Goal: Task Accomplishment & Management: Use online tool/utility

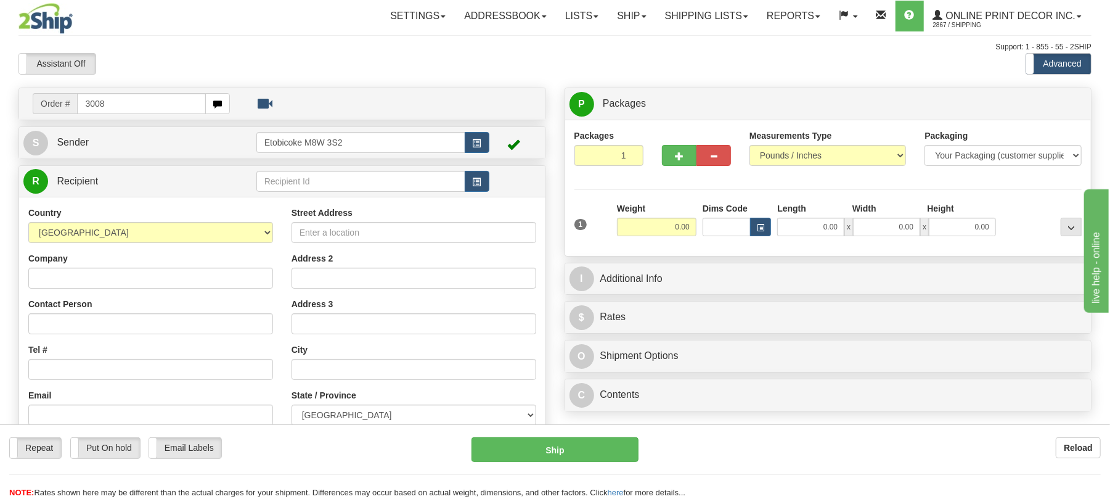
type input "3008"
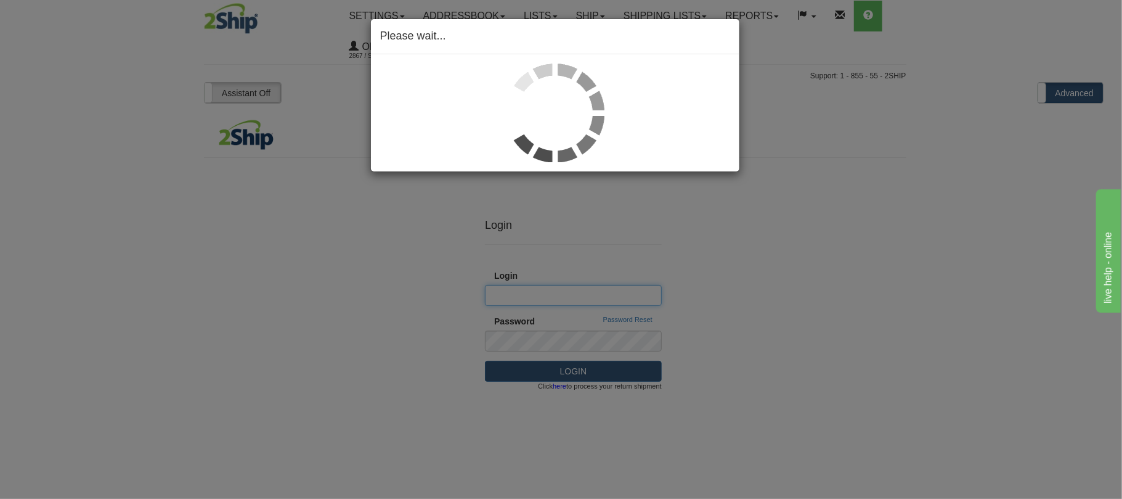
type input "Shipping"
click at [561, 242] on div "Please wait..." at bounding box center [561, 249] width 1122 height 499
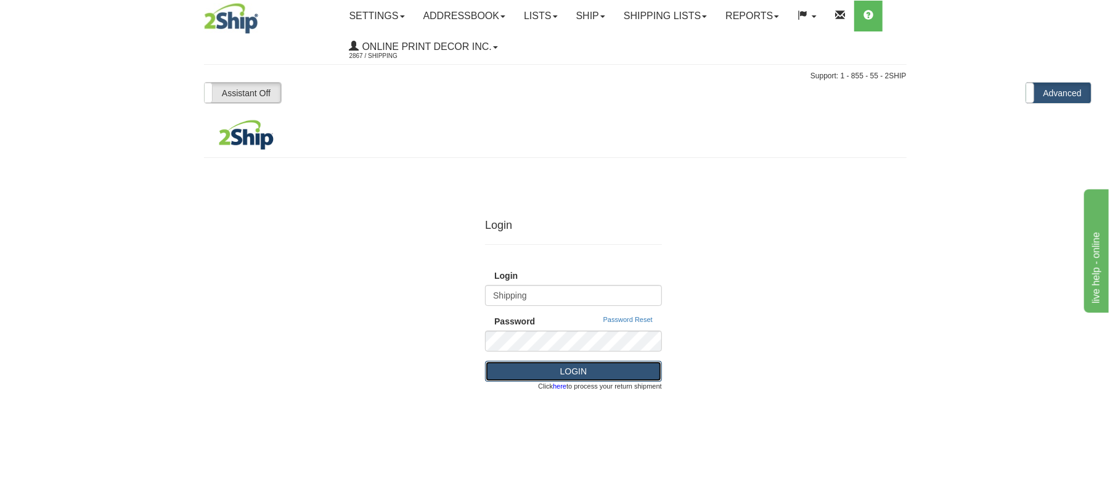
click at [595, 365] on button "LOGIN" at bounding box center [573, 371] width 177 height 21
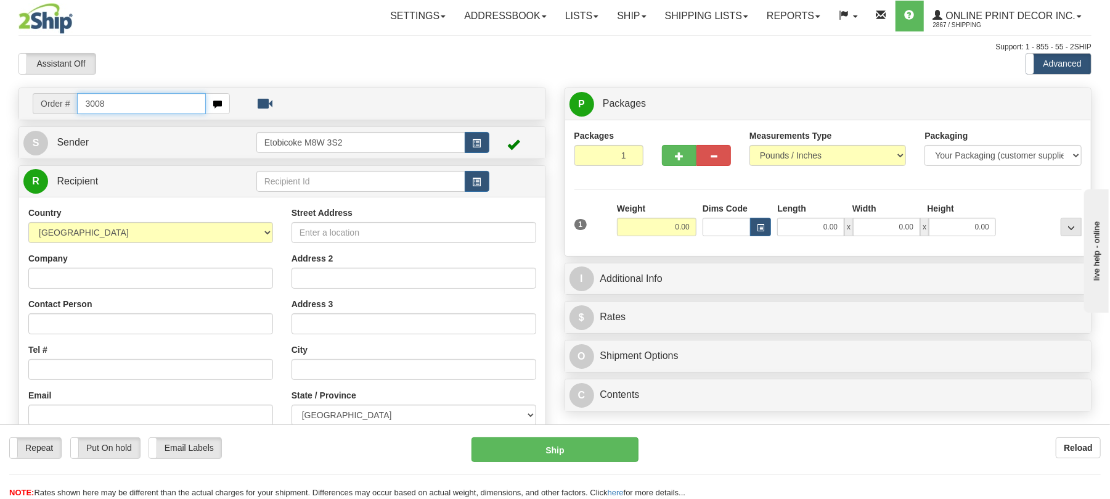
type input "3008"
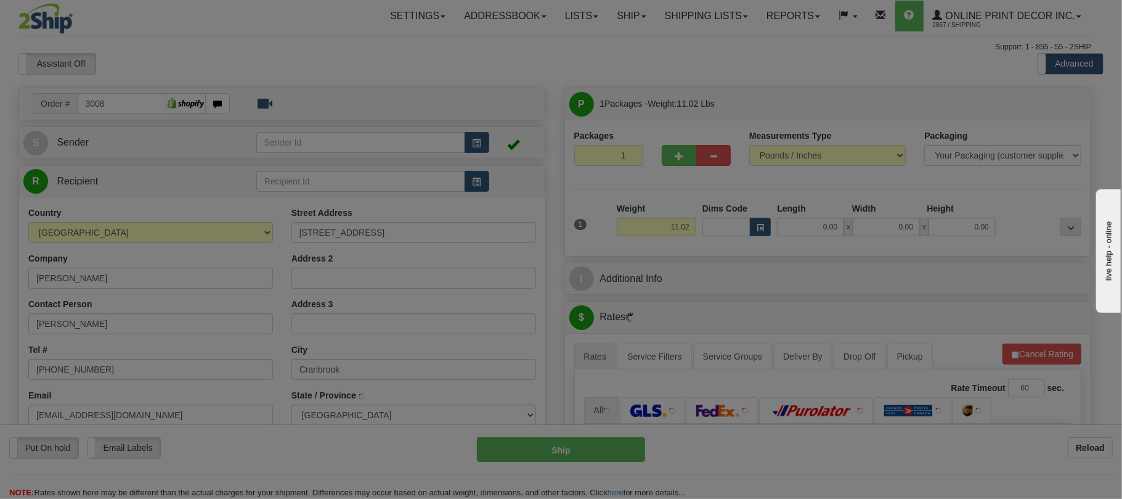
type input "CRANBROOK"
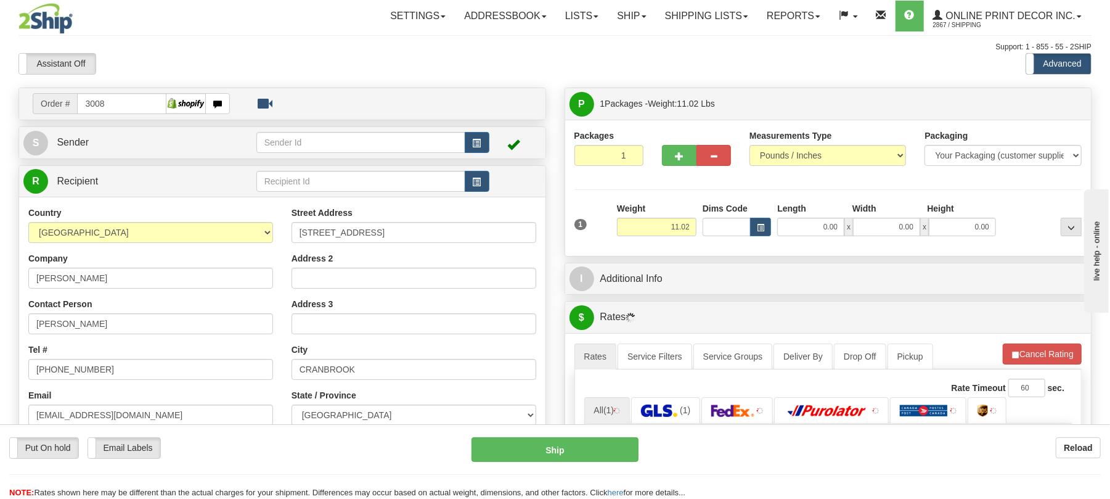
scroll to position [82, 0]
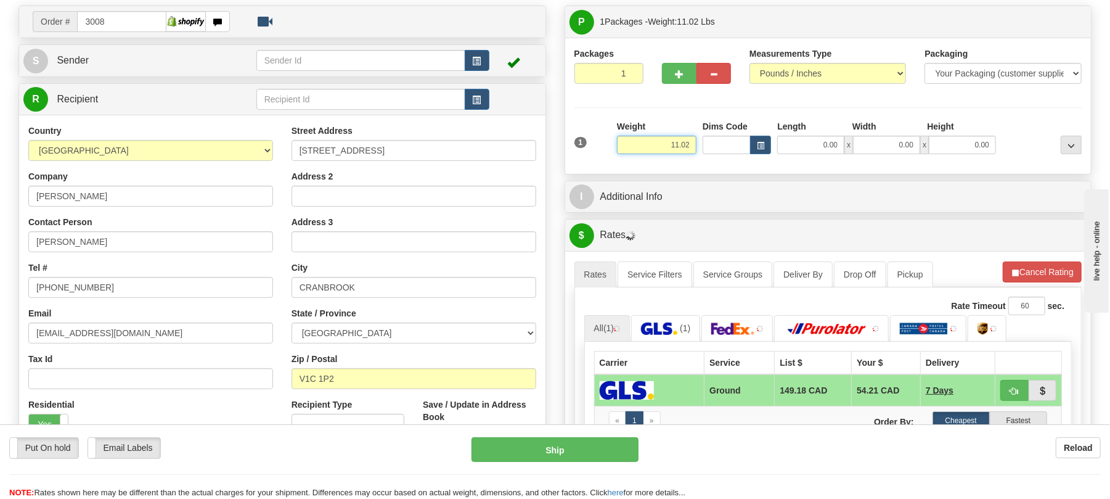
click at [686, 152] on input "11.02" at bounding box center [657, 145] width 80 height 18
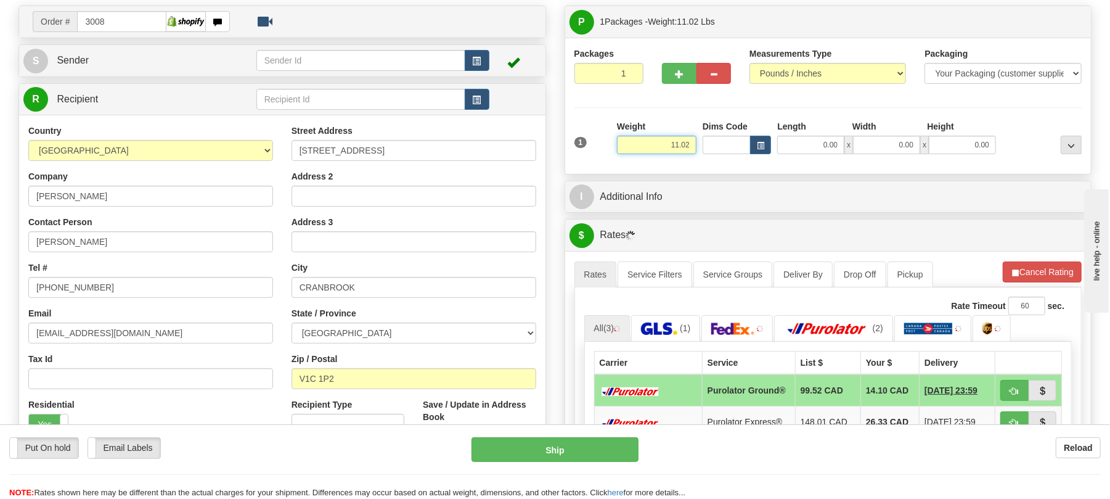
click at [686, 152] on input "11.02" at bounding box center [657, 145] width 80 height 18
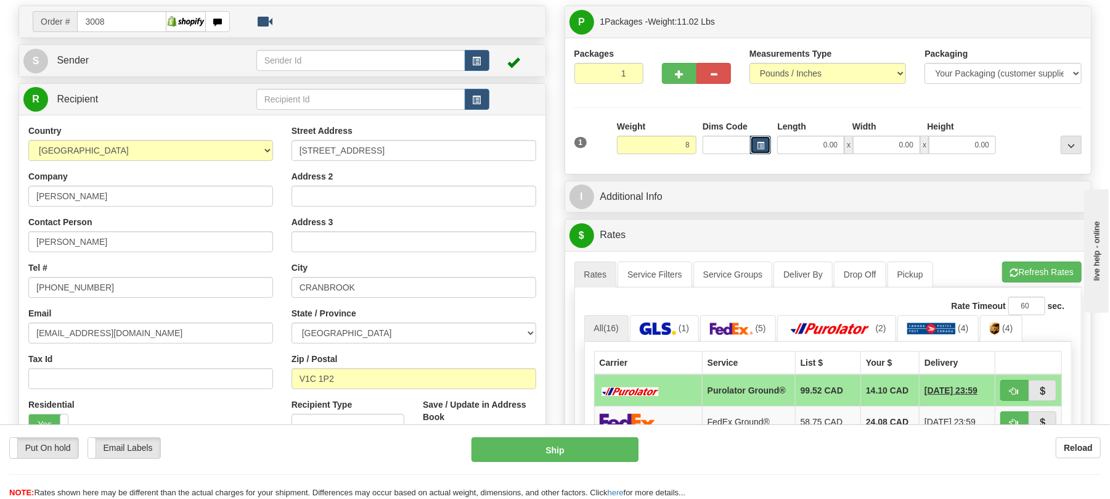
click at [755, 148] on button "button" at bounding box center [760, 145] width 21 height 18
type input "8.00"
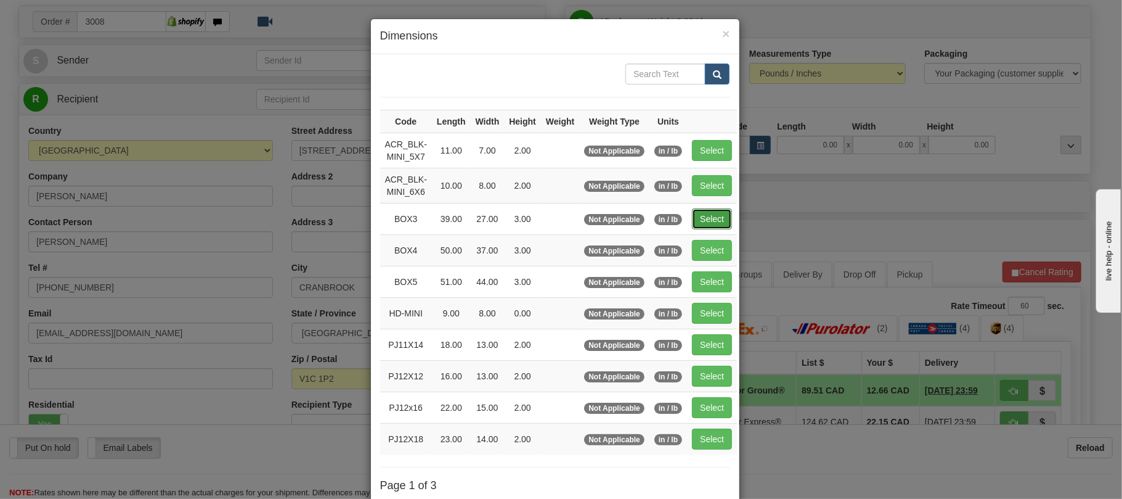
click at [718, 218] on button "Select" at bounding box center [712, 218] width 40 height 21
type input "BOX3"
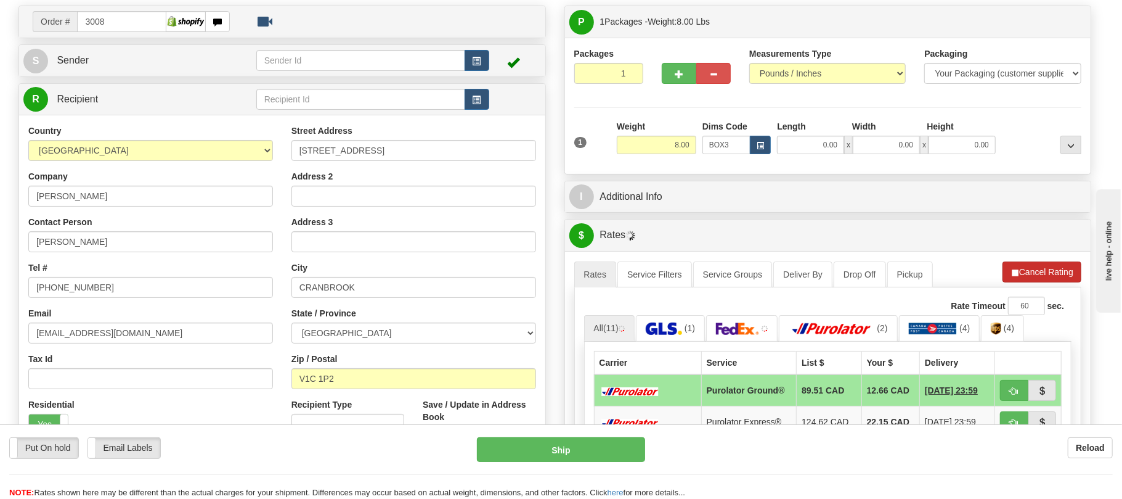
type input "39.00"
type input "27.00"
type input "3.00"
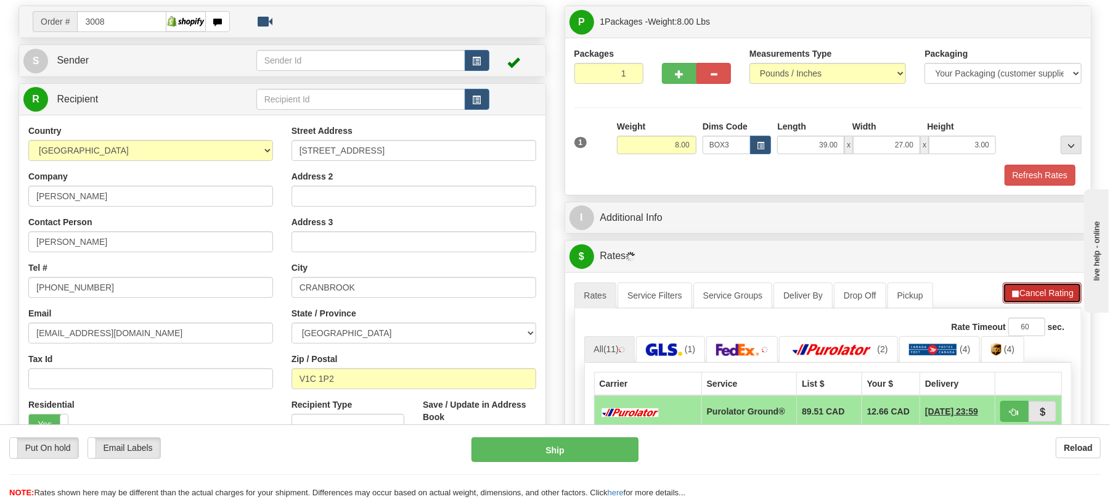
click at [1034, 292] on button "Cancel Rating" at bounding box center [1042, 292] width 79 height 21
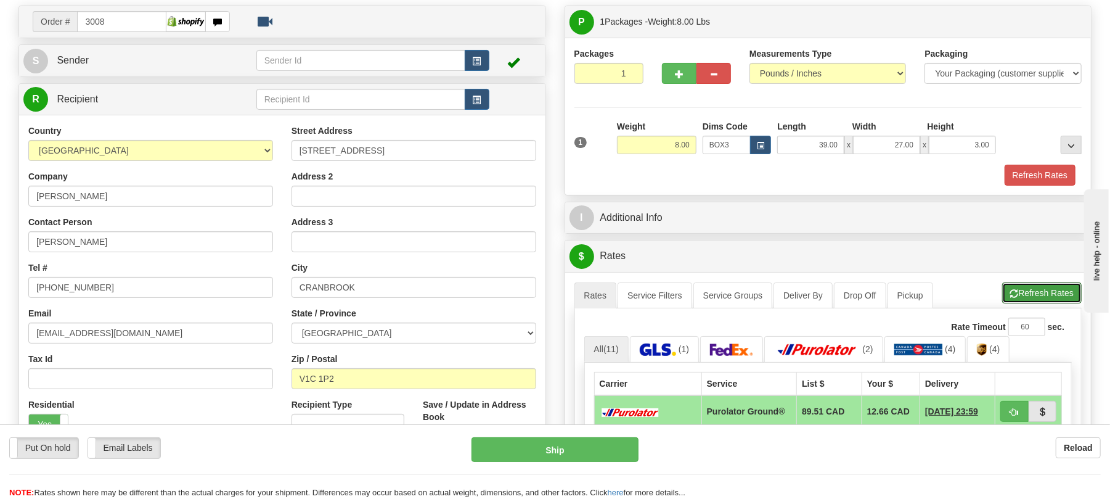
drag, startPoint x: 1034, startPoint y: 292, endPoint x: 1026, endPoint y: 290, distance: 8.2
click at [1034, 292] on button "Refresh Rates" at bounding box center [1042, 292] width 80 height 21
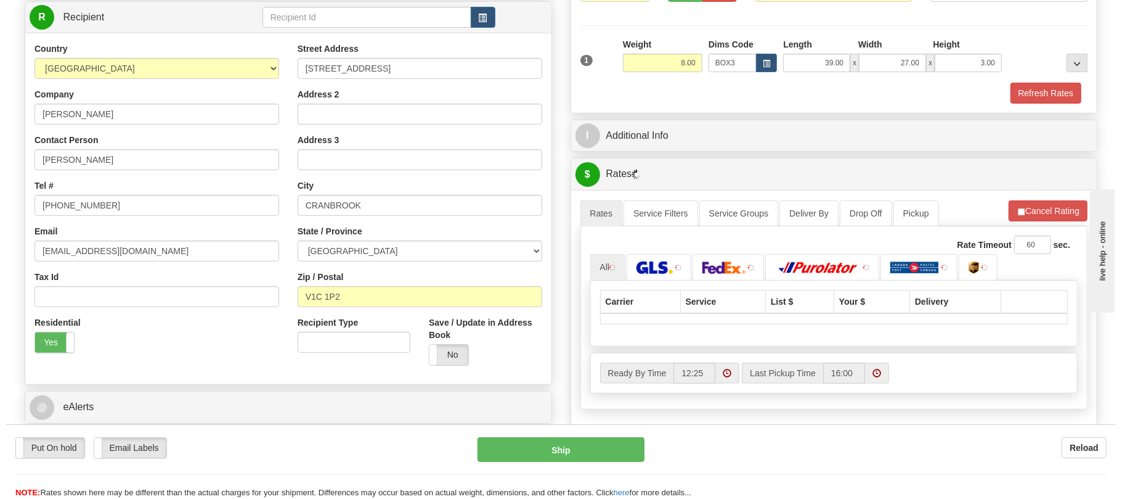
scroll to position [247, 0]
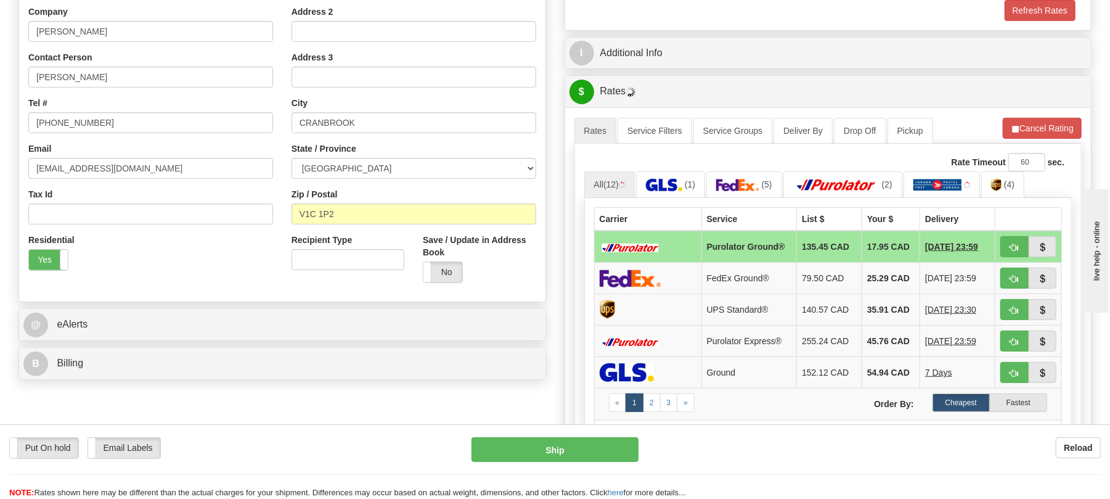
type input "260"
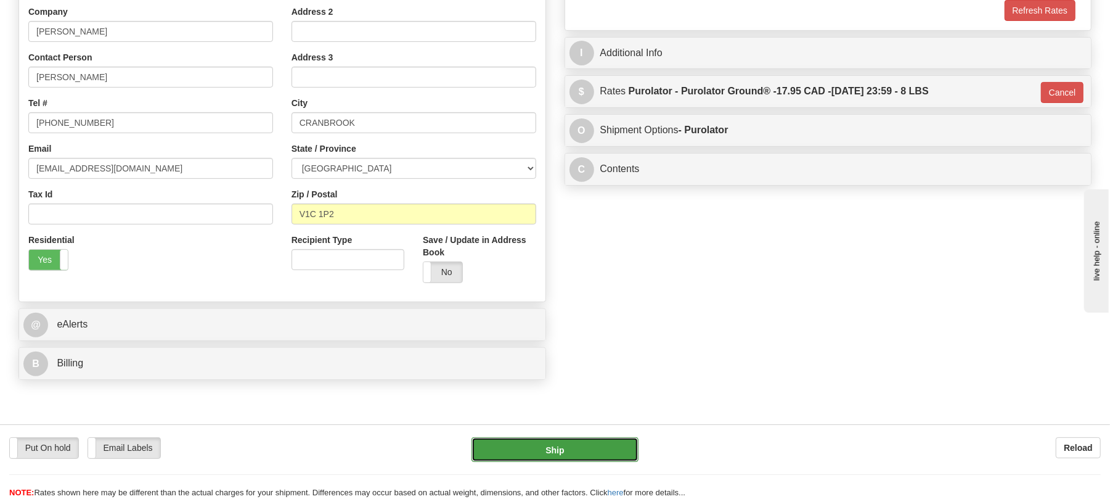
click at [587, 447] on button "Ship" at bounding box center [555, 449] width 166 height 25
